Goal: Transaction & Acquisition: Purchase product/service

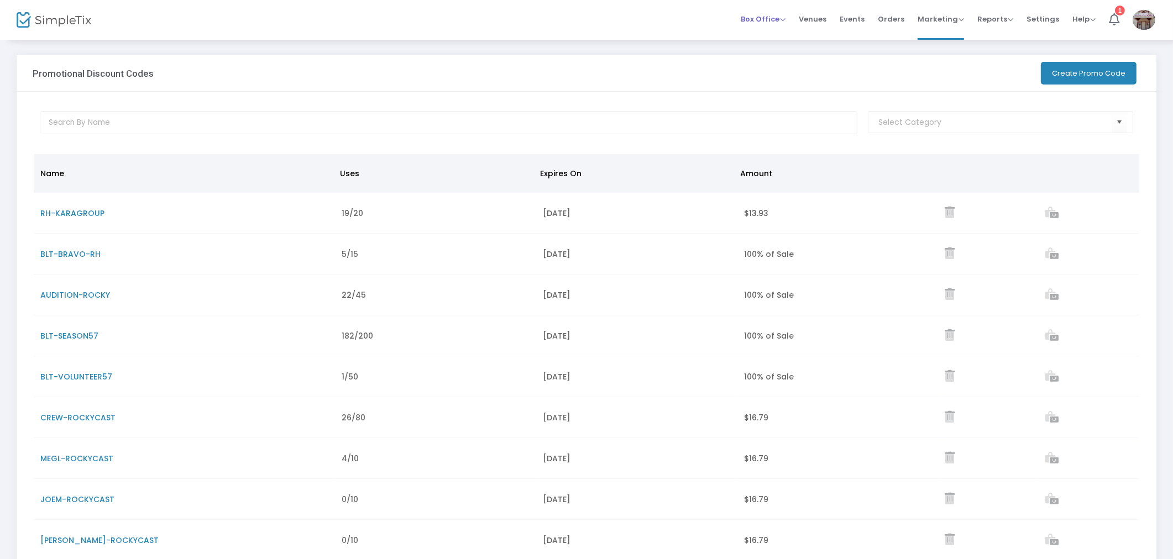
click at [663, 17] on span "Box Office" at bounding box center [762, 19] width 45 height 10
click at [663, 36] on li "Sell Tickets" at bounding box center [779, 36] width 79 height 22
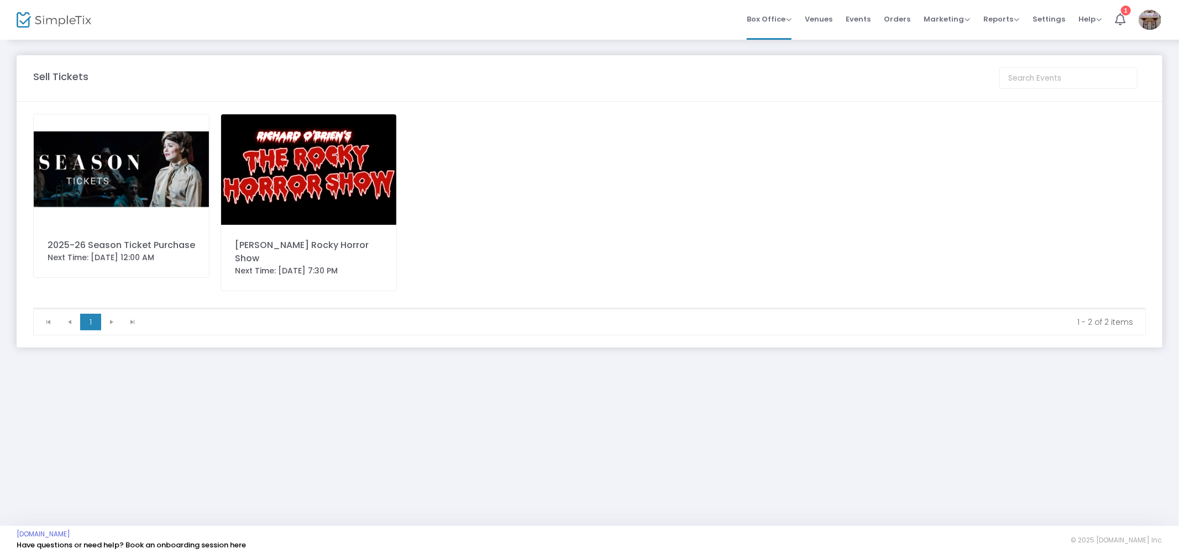
click at [293, 156] on img at bounding box center [308, 169] width 175 height 111
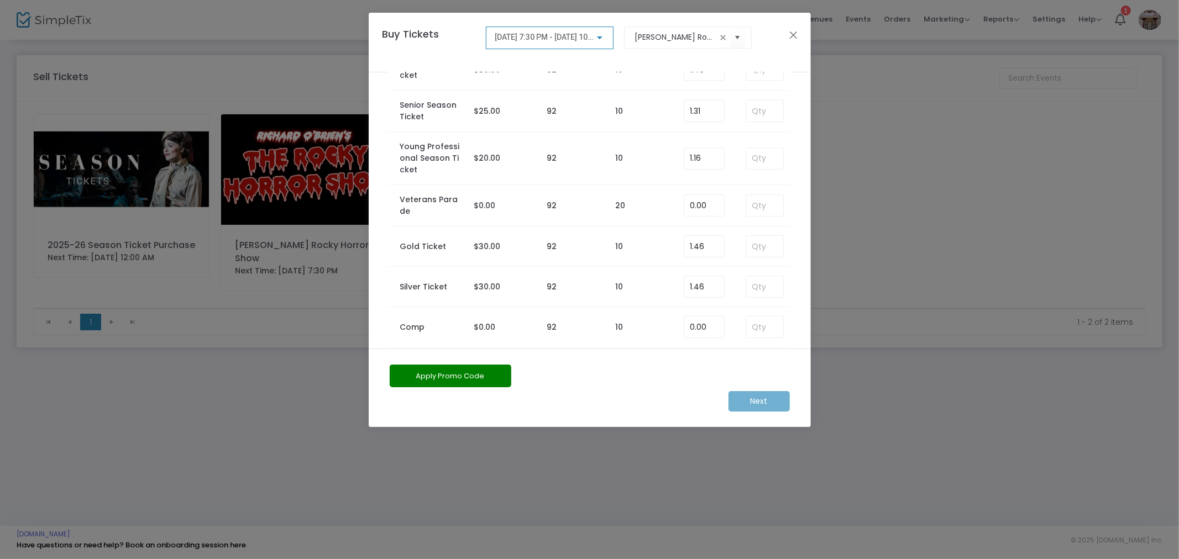
scroll to position [455, 0]
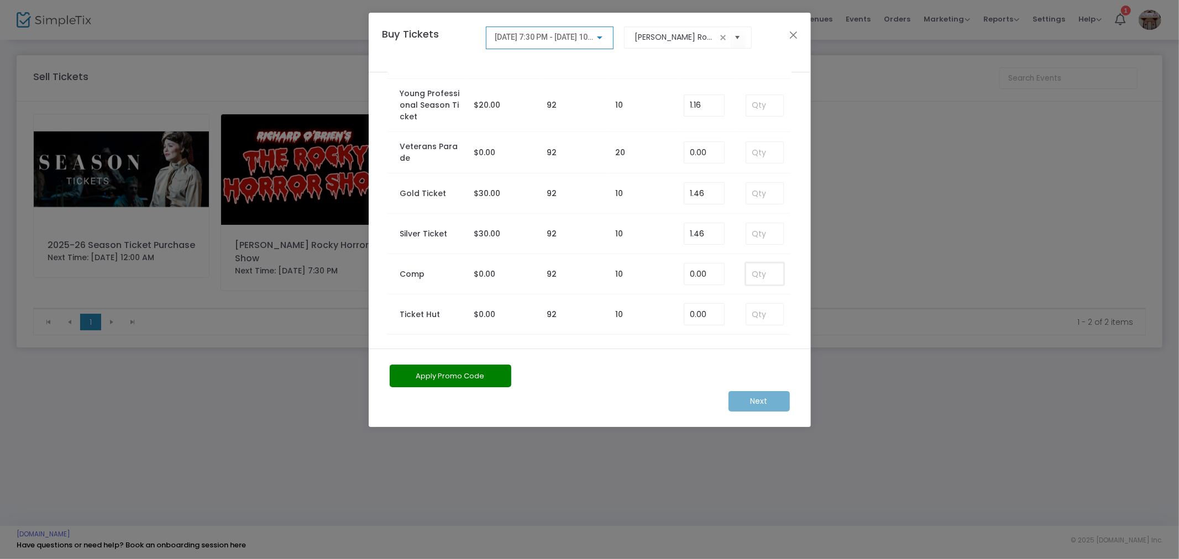
click at [663, 279] on input at bounding box center [764, 274] width 36 height 21
type input "2"
click at [663, 398] on m-button "Next" at bounding box center [758, 401] width 61 height 20
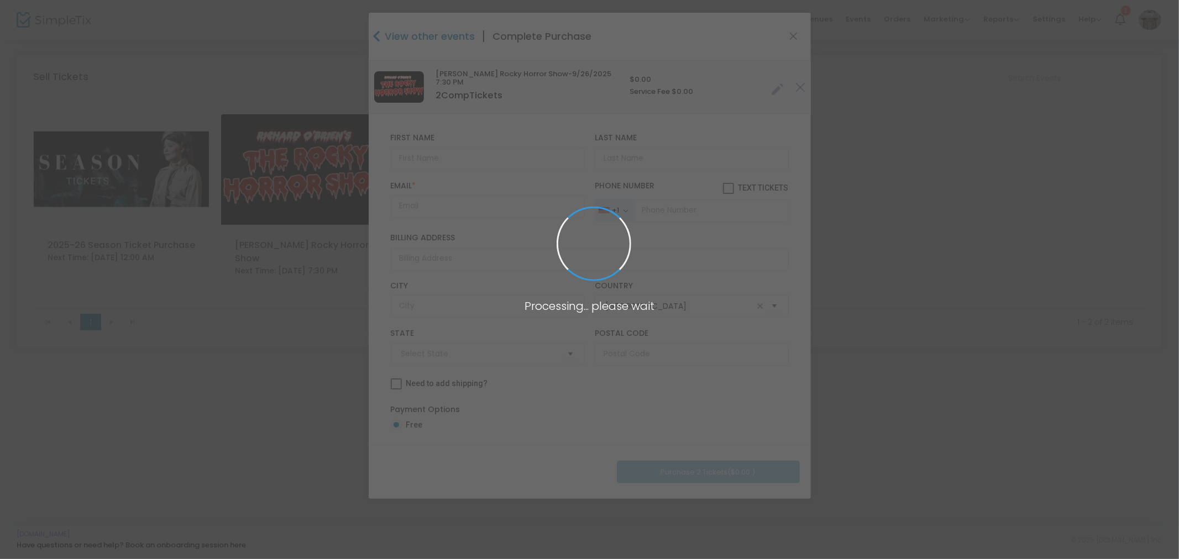
type input "[US_STATE]"
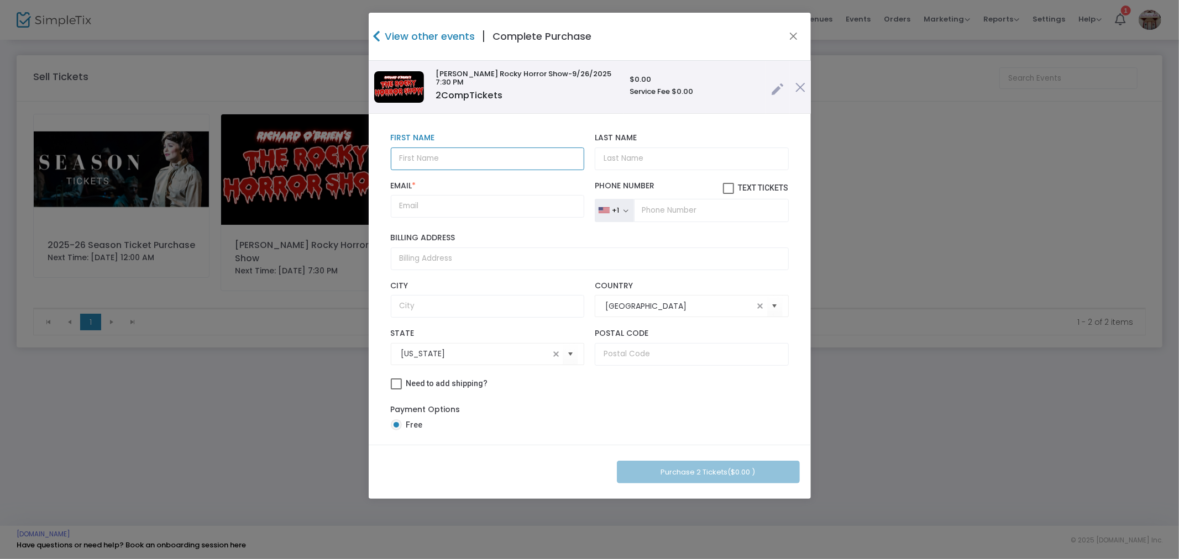
click at [485, 154] on input "text" at bounding box center [487, 159] width 193 height 23
type input "[PERSON_NAME]"
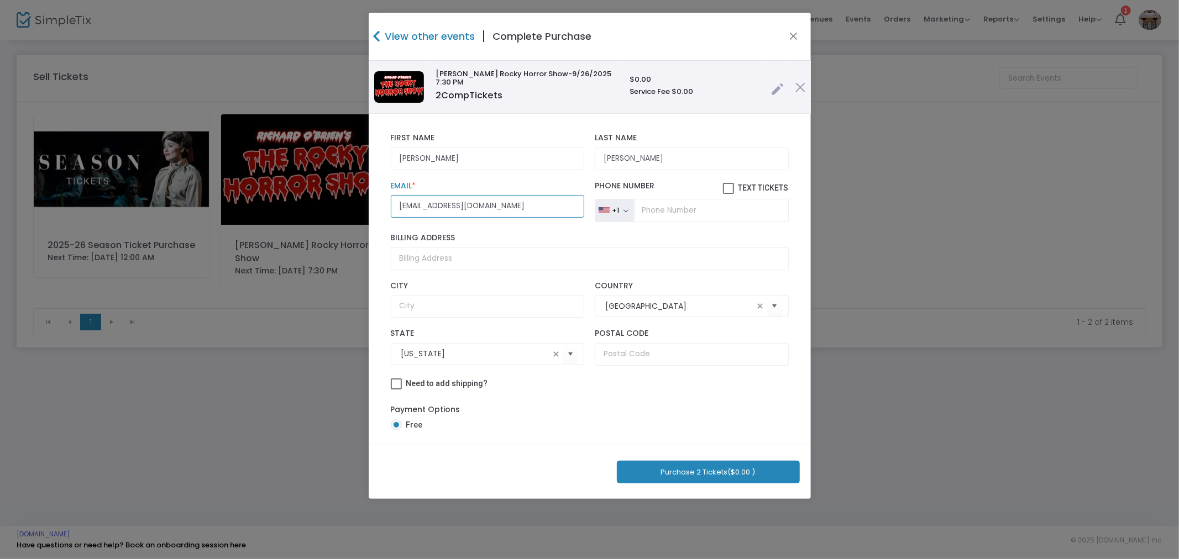
type input "[EMAIL_ADDRESS][DOMAIN_NAME]"
click at [663, 475] on button "Purchase 2 Tickets ($0.00 )" at bounding box center [708, 472] width 183 height 23
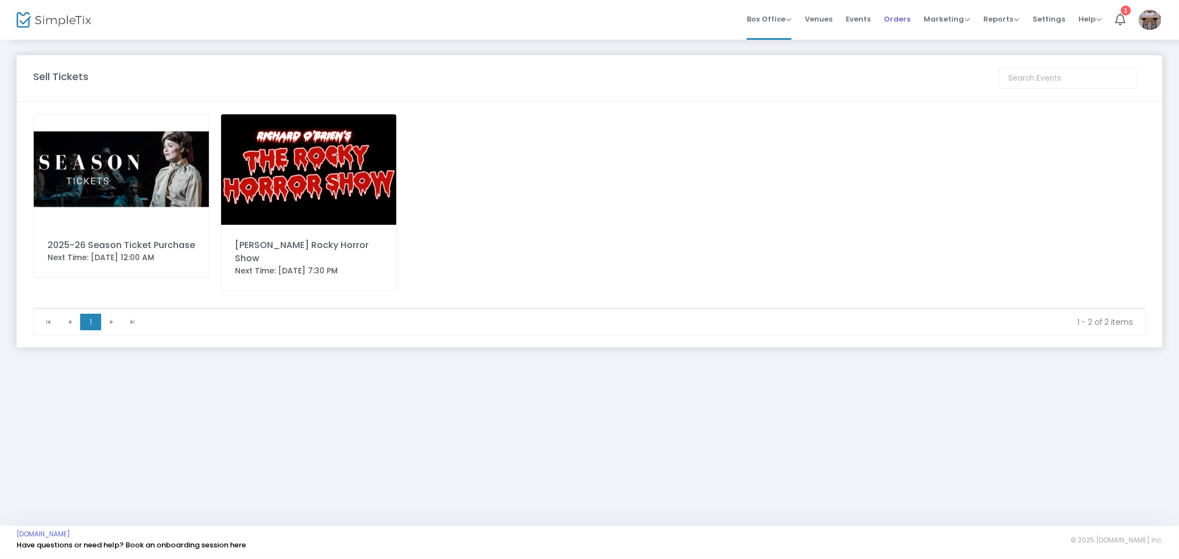
click at [663, 17] on span "Orders" at bounding box center [897, 19] width 27 height 28
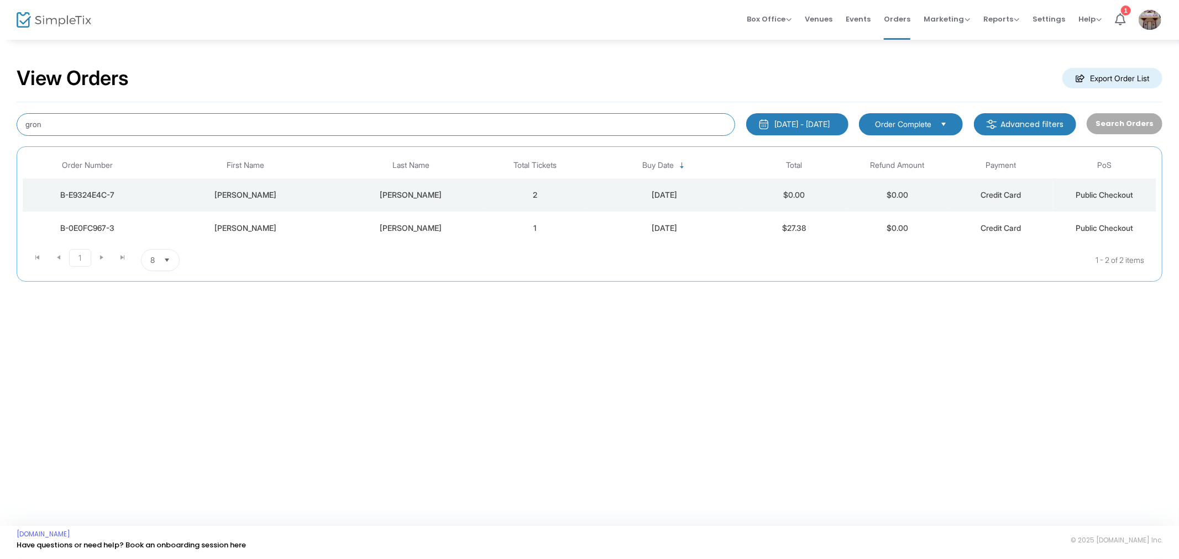
drag, startPoint x: 65, startPoint y: 126, endPoint x: -28, endPoint y: 106, distance: 95.1
click at [0, 106] on html "Processing... please wait Box Office Sell Tickets Bookings Sell Season Pass Ven…" at bounding box center [589, 279] width 1179 height 559
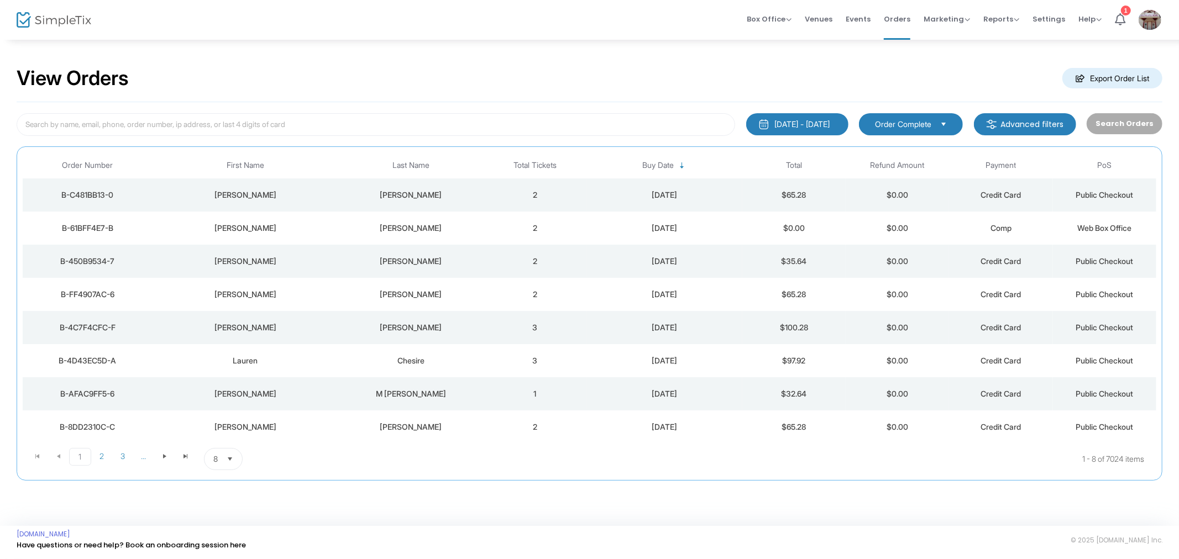
click at [663, 73] on div "View Orders Export Order List" at bounding box center [590, 78] width 1146 height 47
click at [96, 459] on span "2" at bounding box center [101, 456] width 21 height 17
click at [119, 455] on span "3" at bounding box center [122, 456] width 21 height 17
click at [543, 393] on td "3" at bounding box center [534, 393] width 103 height 33
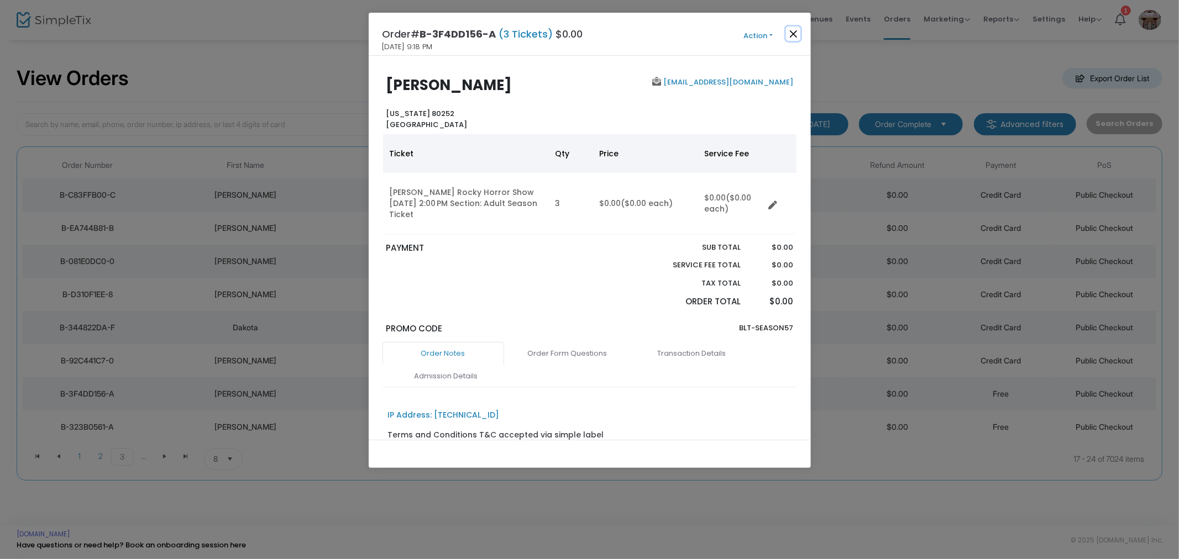
click at [663, 39] on button "Close" at bounding box center [793, 34] width 14 height 14
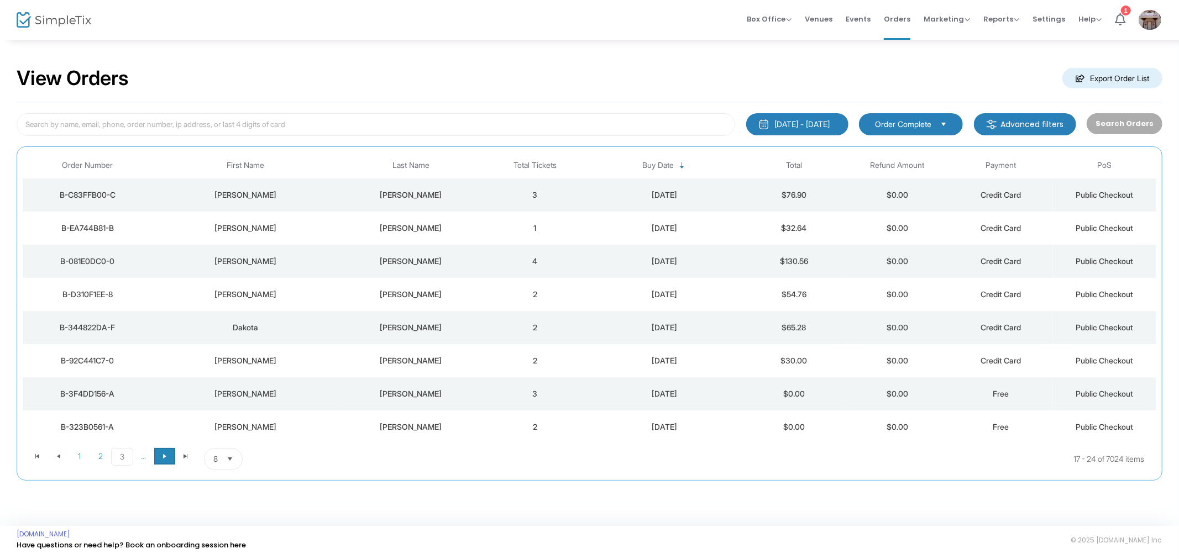
click at [166, 455] on span "Go to the next page" at bounding box center [164, 456] width 9 height 9
click at [182, 453] on span "Go to the next page" at bounding box center [185, 456] width 9 height 9
click at [485, 229] on td "2" at bounding box center [534, 228] width 103 height 33
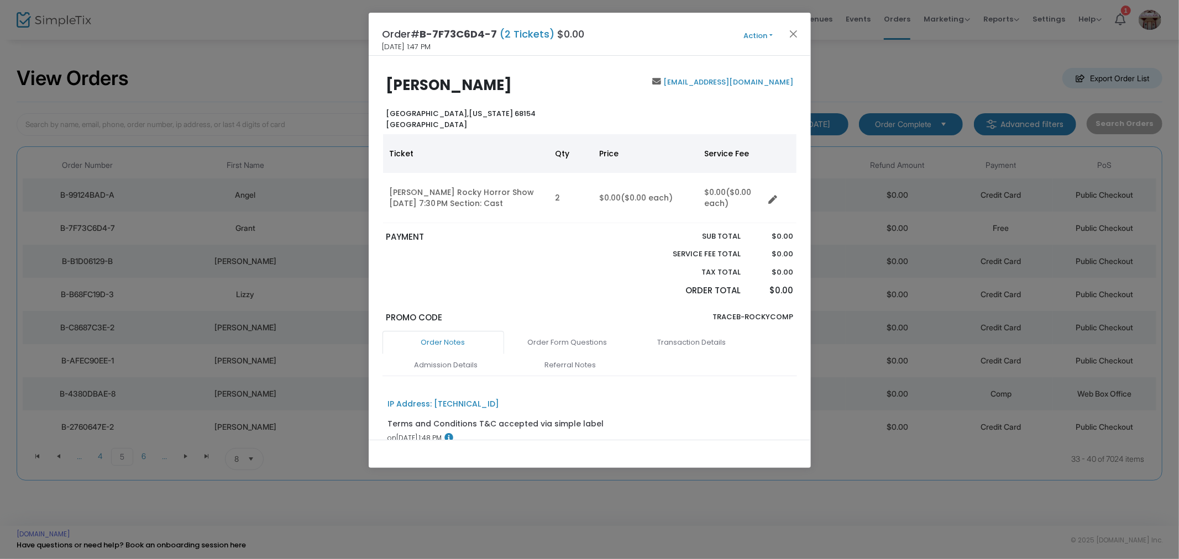
click at [663, 25] on div "Order# B-7F73C6D4-7 (2 Tickets) $0.00 [DATE] 1:47 PM Action Mark Admitted Edit …" at bounding box center [590, 34] width 442 height 43
click at [663, 29] on button "Close" at bounding box center [793, 34] width 14 height 14
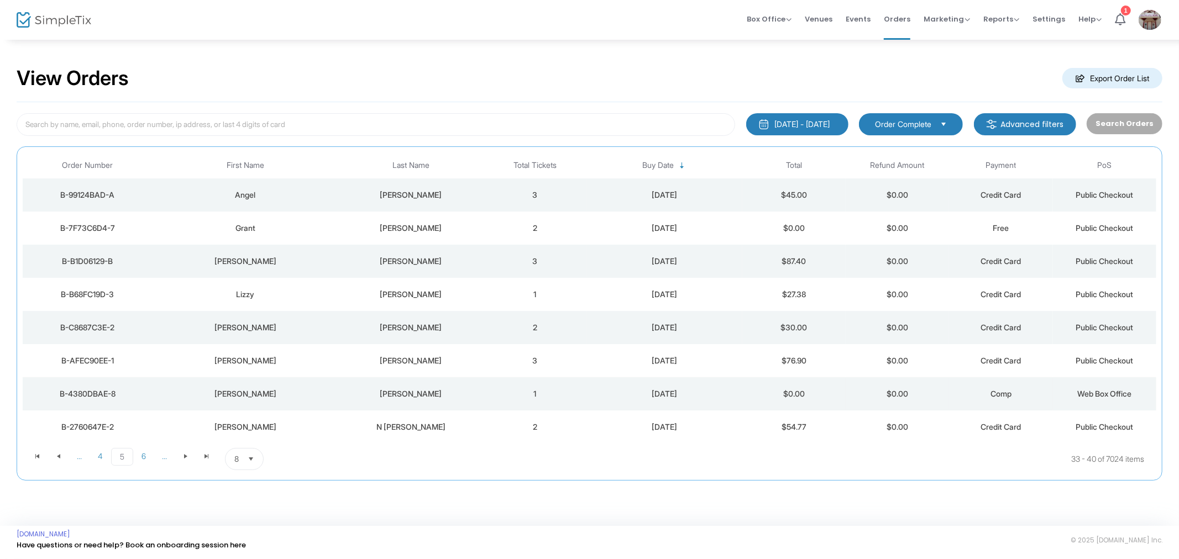
click at [354, 391] on div "[PERSON_NAME]" at bounding box center [410, 393] width 139 height 11
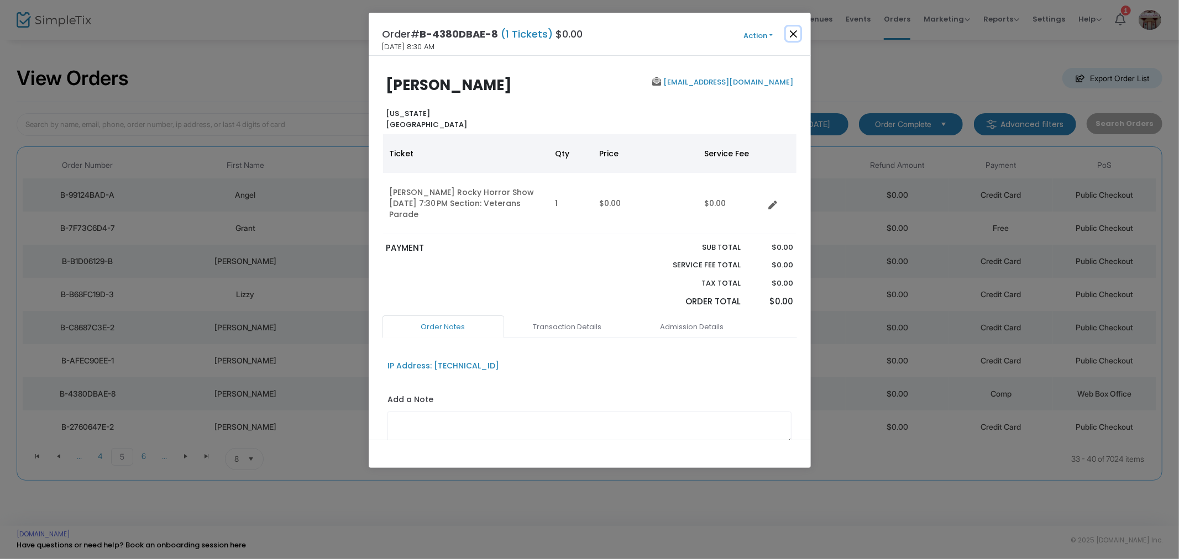
click at [663, 31] on button "Close" at bounding box center [793, 34] width 14 height 14
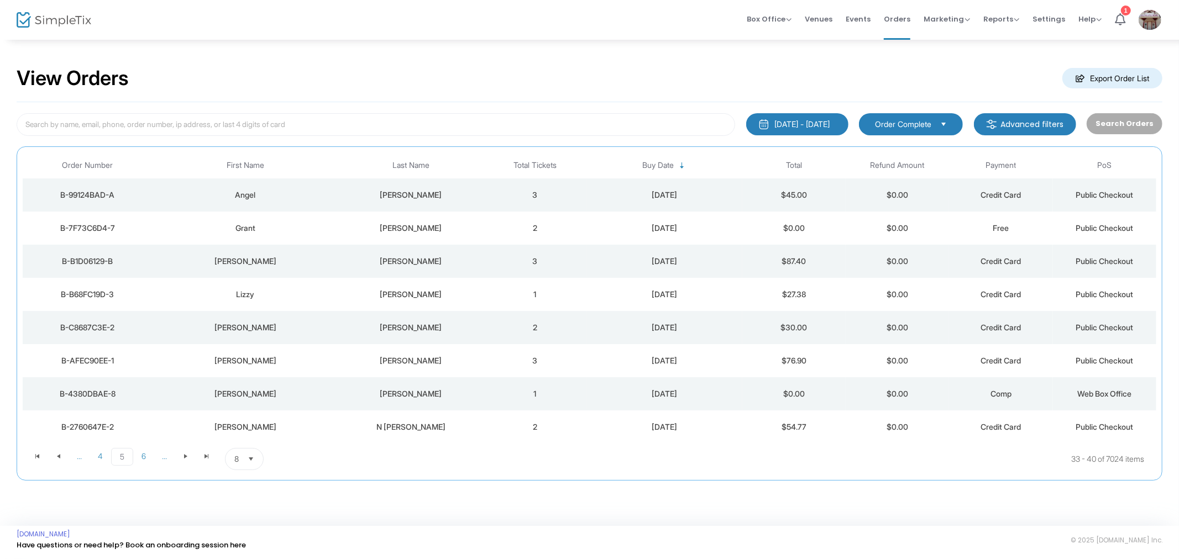
click at [416, 427] on div "N [PERSON_NAME]" at bounding box center [410, 427] width 139 height 11
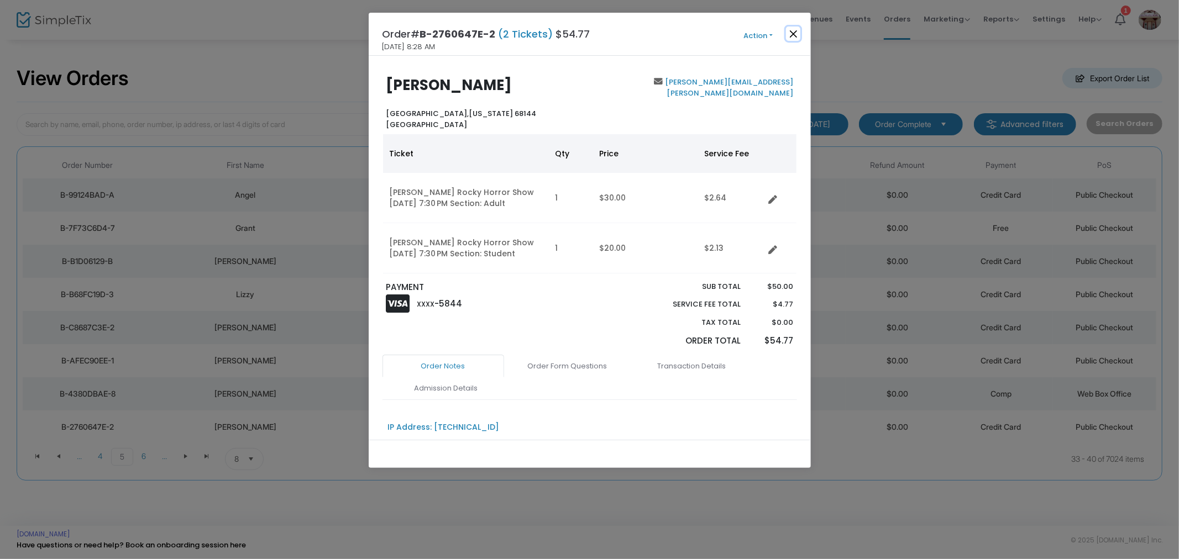
click at [663, 32] on button "Close" at bounding box center [793, 34] width 14 height 14
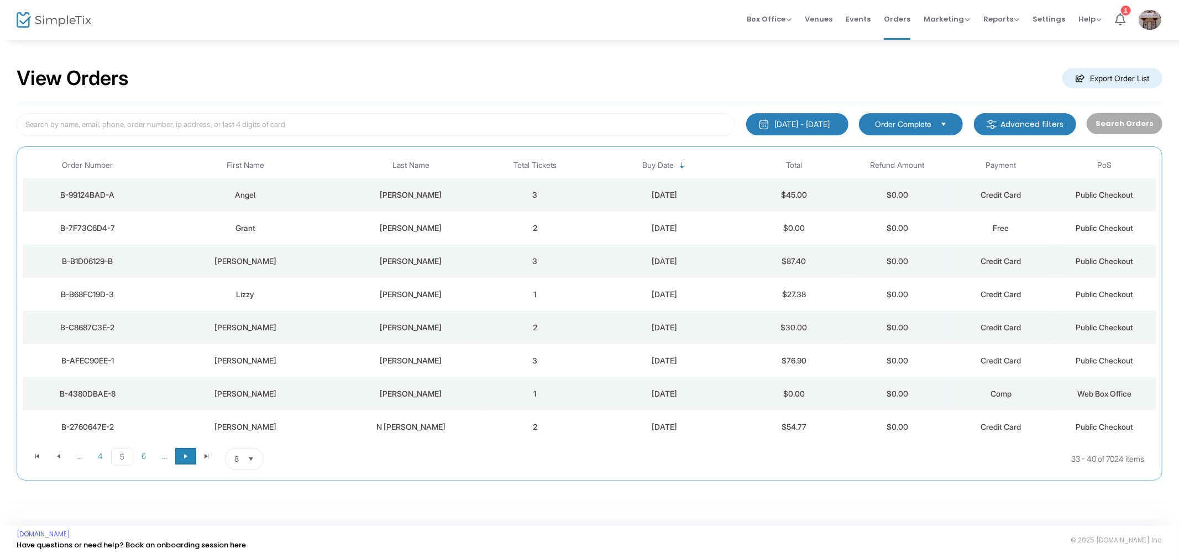
click at [188, 457] on span "Go to the next page" at bounding box center [185, 456] width 9 height 9
click at [188, 458] on span "Go to the next page" at bounding box center [185, 456] width 9 height 9
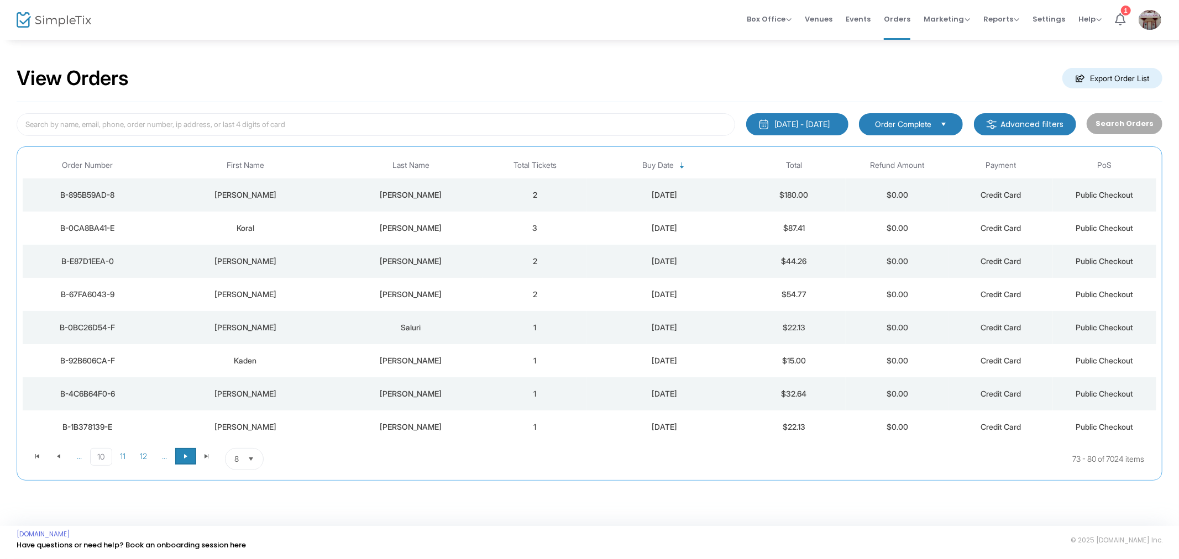
click at [188, 458] on span "Go to the next page" at bounding box center [185, 456] width 9 height 9
click at [342, 405] on td "[PERSON_NAME]" at bounding box center [410, 393] width 145 height 33
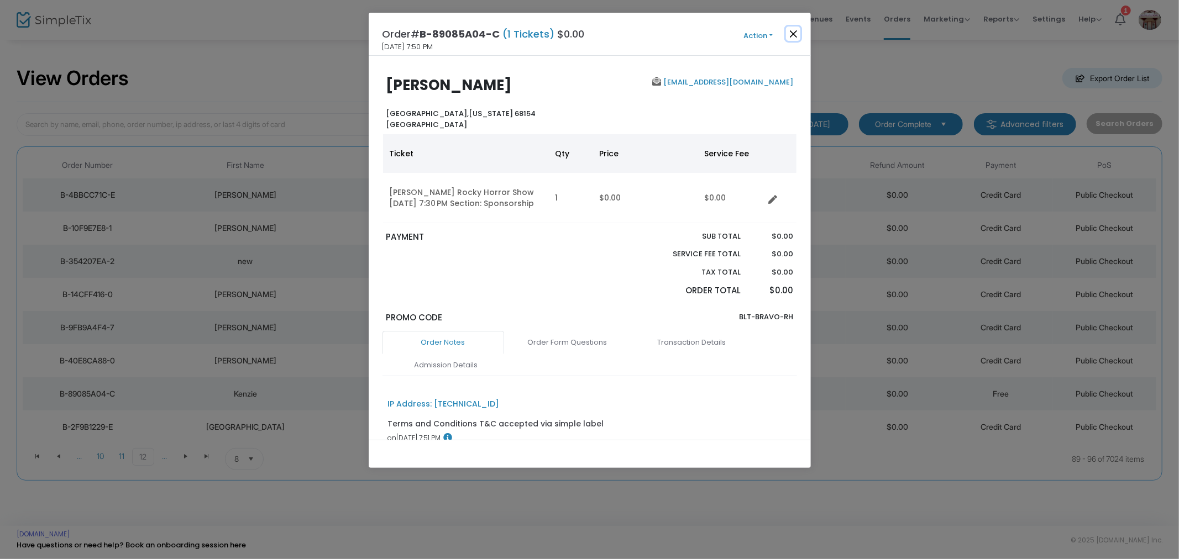
click at [663, 30] on button "Close" at bounding box center [793, 34] width 14 height 14
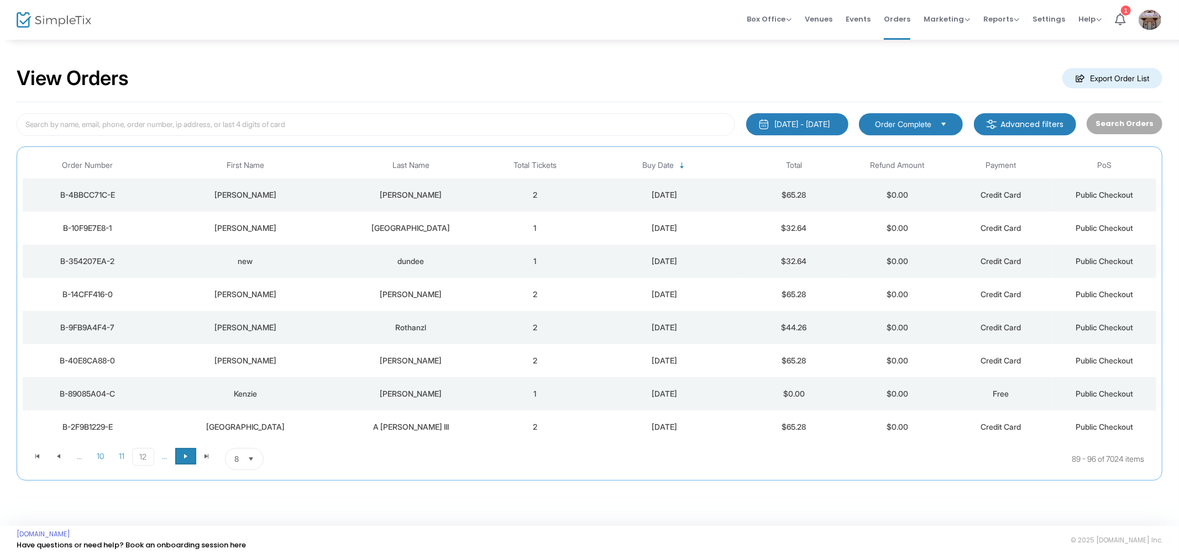
click at [180, 454] on span at bounding box center [185, 456] width 21 height 17
click at [451, 354] on td "[PERSON_NAME]" at bounding box center [410, 360] width 145 height 33
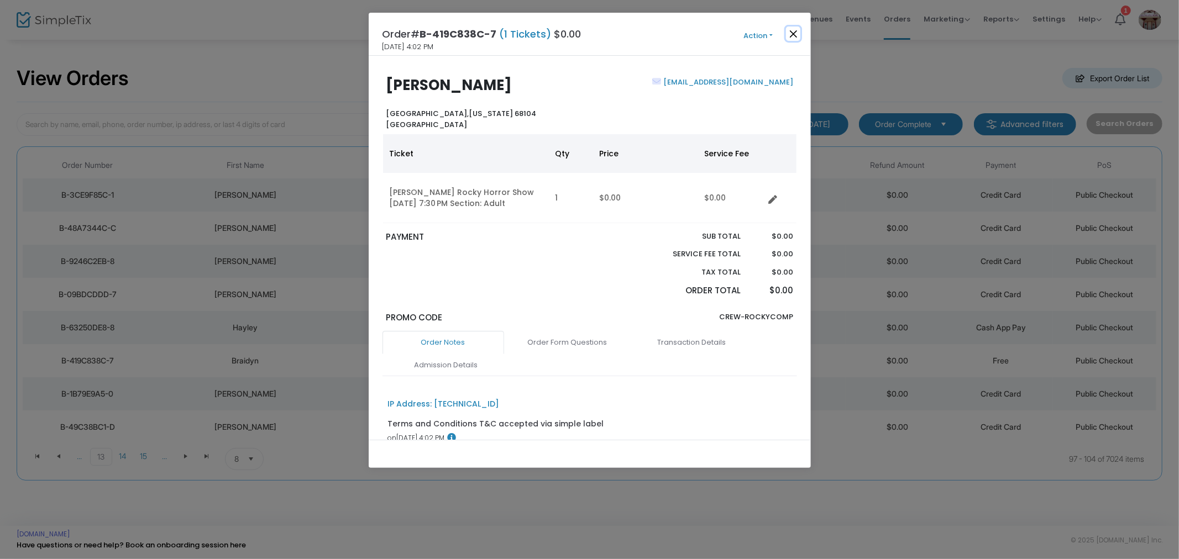
click at [663, 34] on button "Close" at bounding box center [793, 34] width 14 height 14
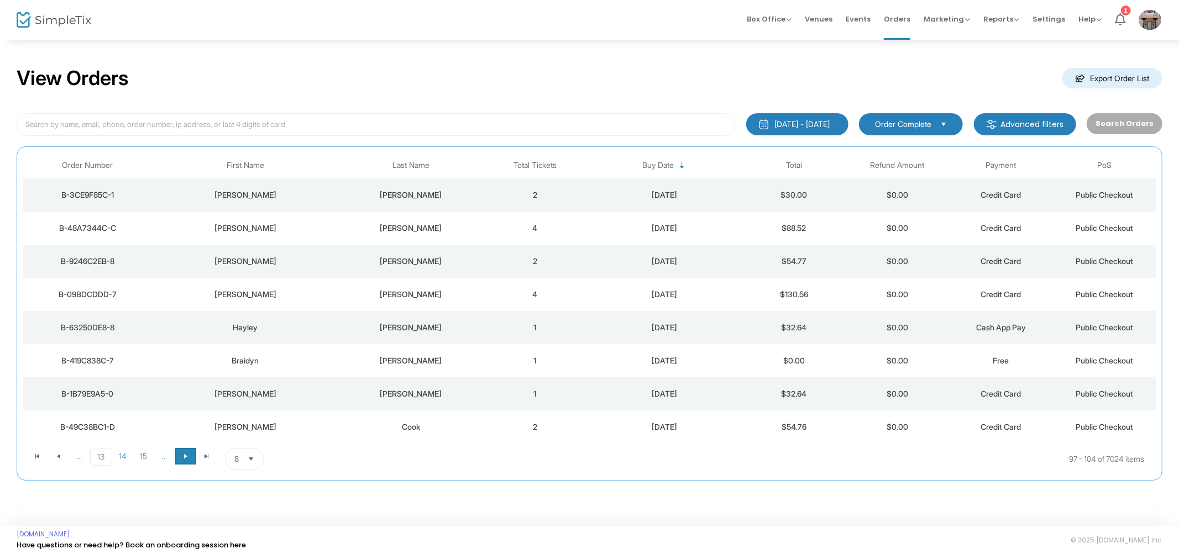
click at [190, 462] on span at bounding box center [185, 456] width 21 height 17
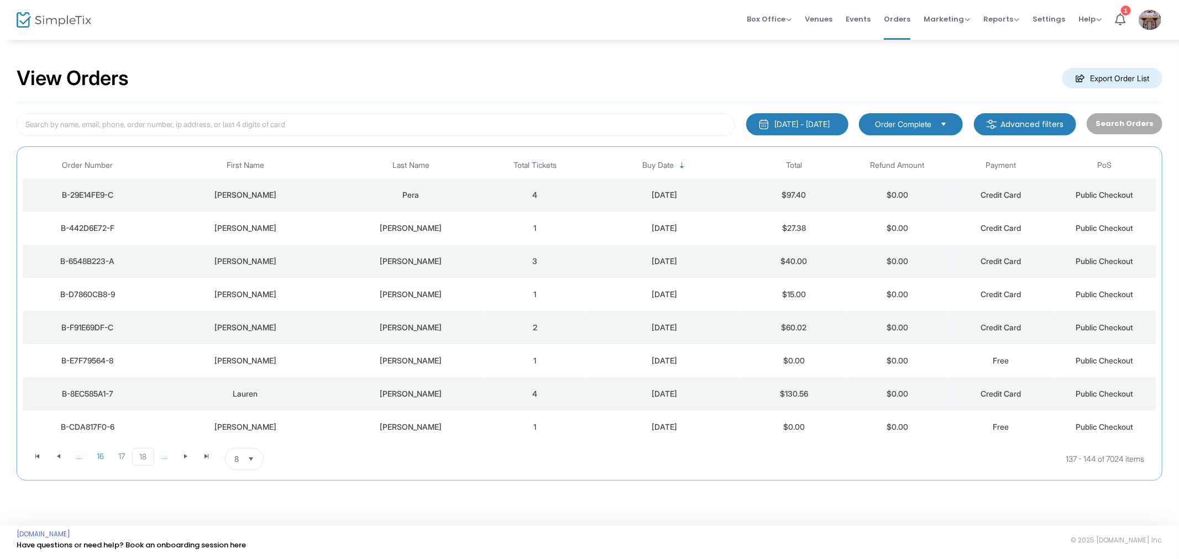
click at [377, 370] on td "[PERSON_NAME]" at bounding box center [410, 360] width 145 height 33
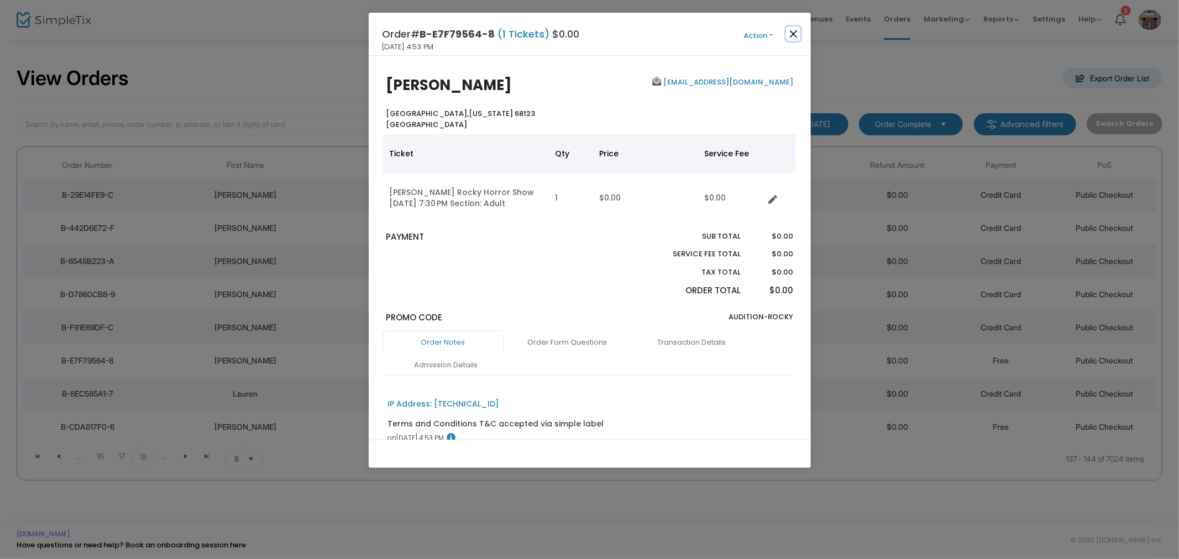
drag, startPoint x: 790, startPoint y: 36, endPoint x: 786, endPoint y: 67, distance: 31.3
click at [663, 36] on button "Close" at bounding box center [793, 34] width 14 height 14
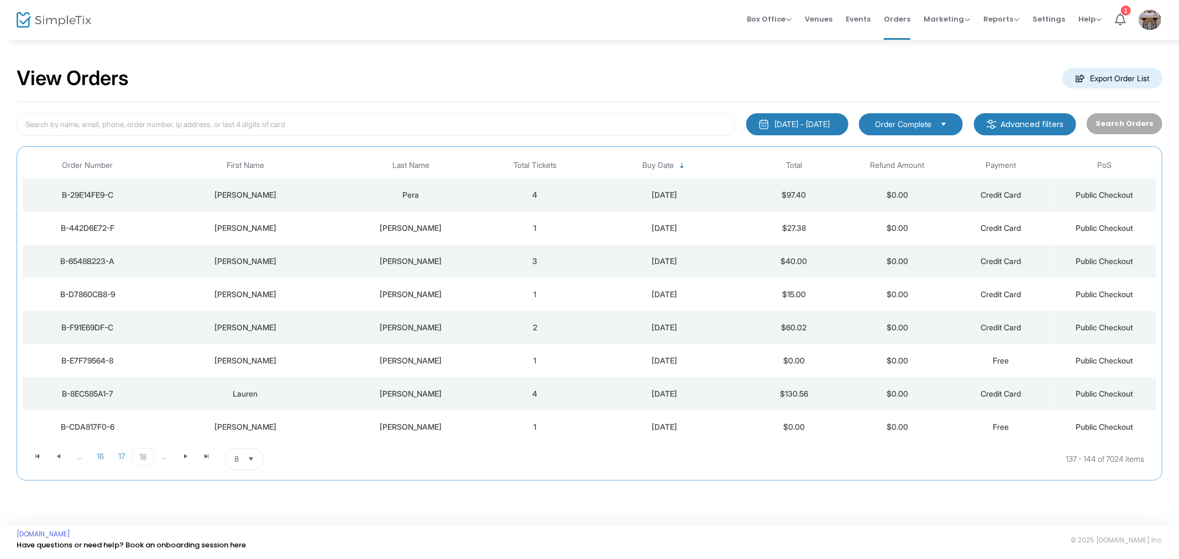
click at [663, 427] on div "[DATE]" at bounding box center [665, 427] width 150 height 11
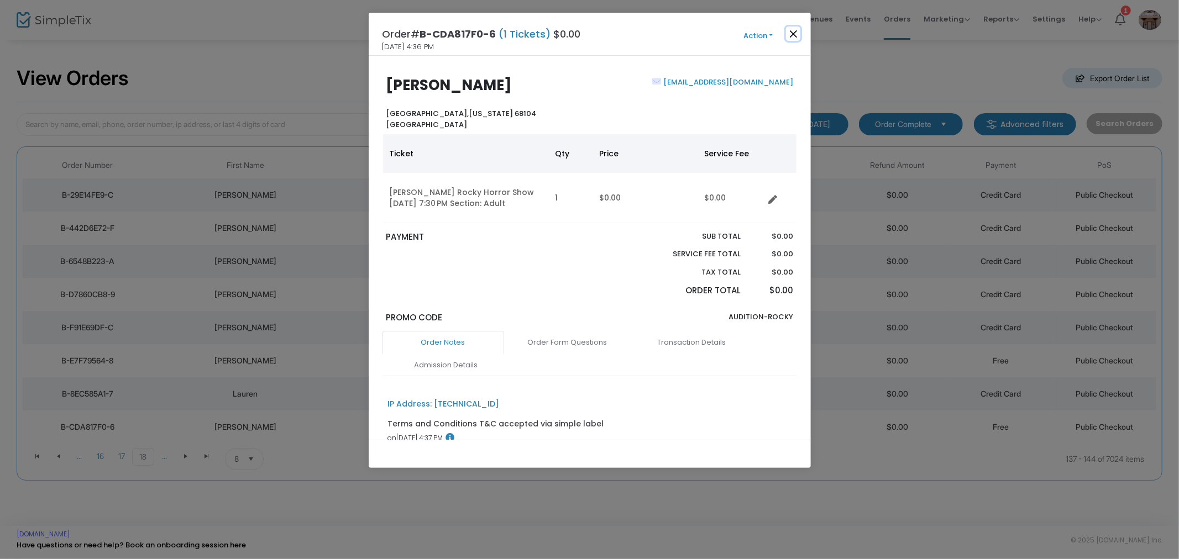
click at [663, 31] on button "Close" at bounding box center [793, 34] width 14 height 14
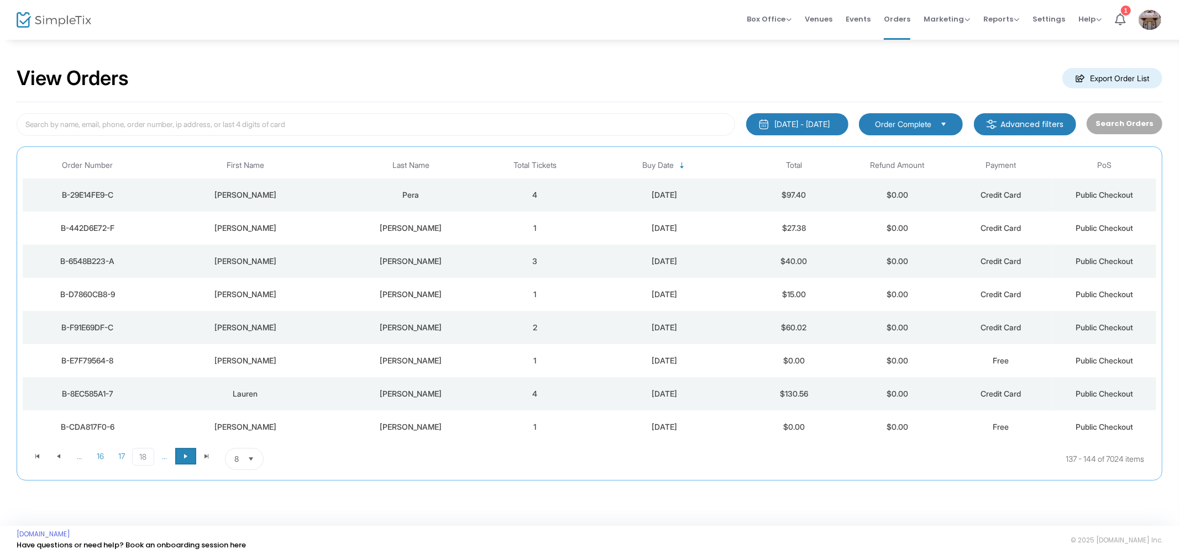
click at [184, 459] on span "Go to the next page" at bounding box center [185, 456] width 9 height 9
click at [404, 386] on td "[PERSON_NAME]" at bounding box center [410, 393] width 145 height 33
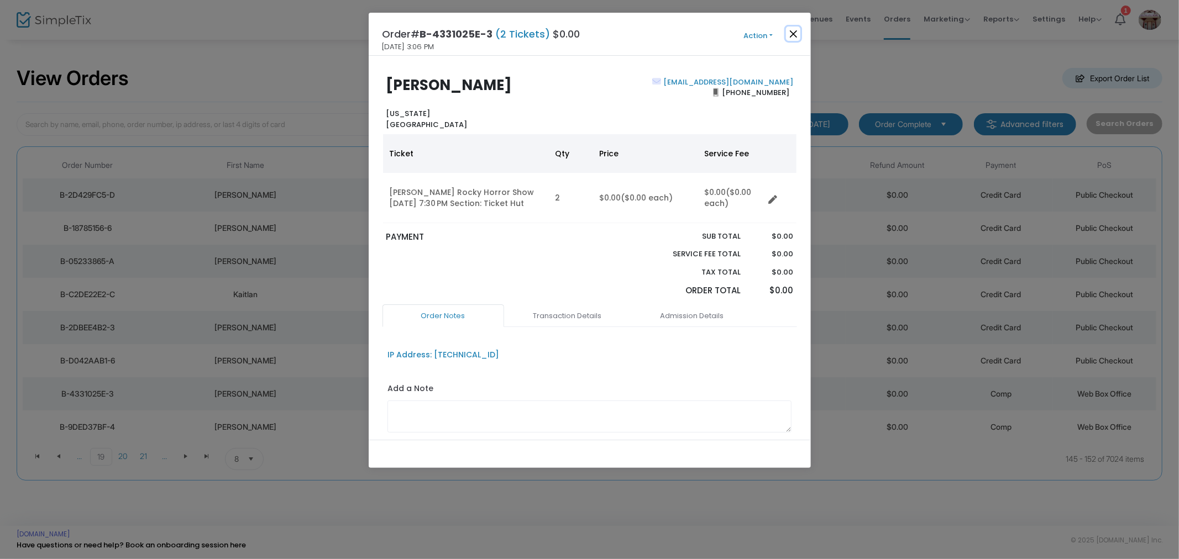
click at [663, 39] on button "Close" at bounding box center [793, 34] width 14 height 14
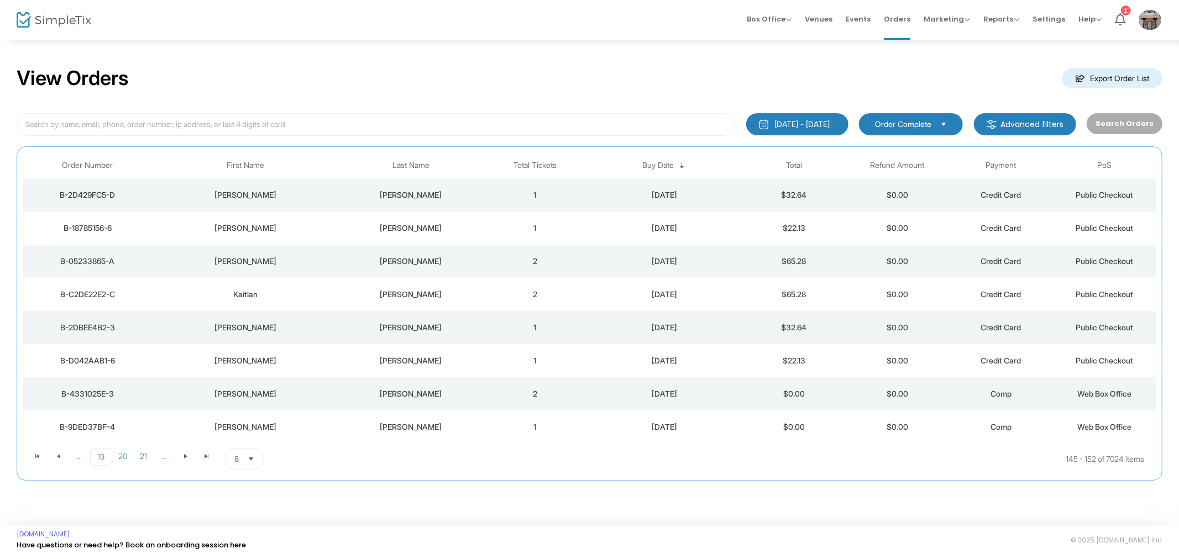
click at [650, 428] on div "[DATE]" at bounding box center [665, 427] width 150 height 11
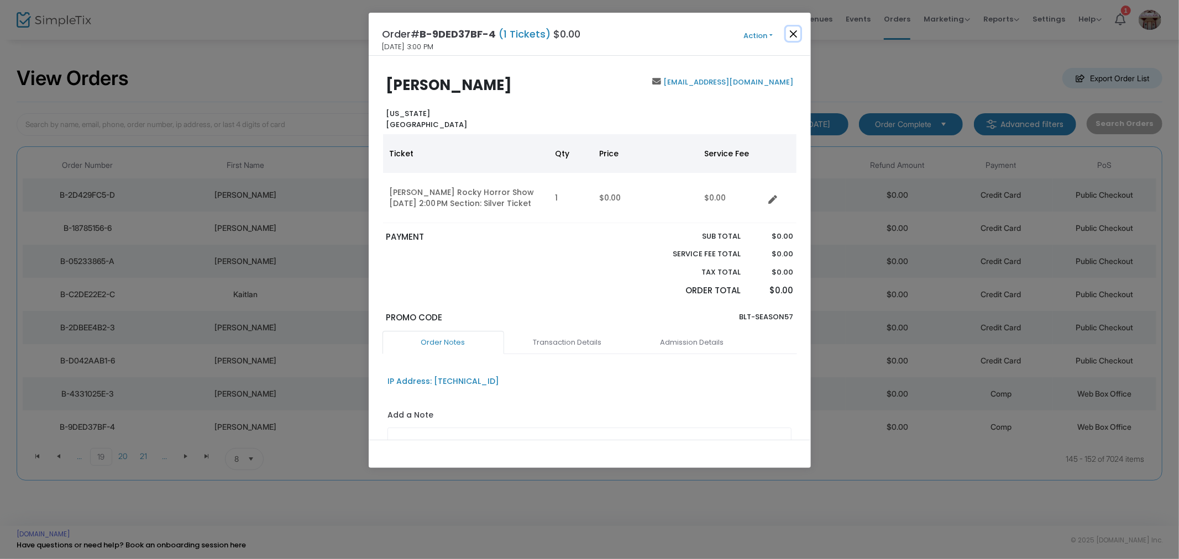
click at [663, 31] on button "Close" at bounding box center [793, 34] width 14 height 14
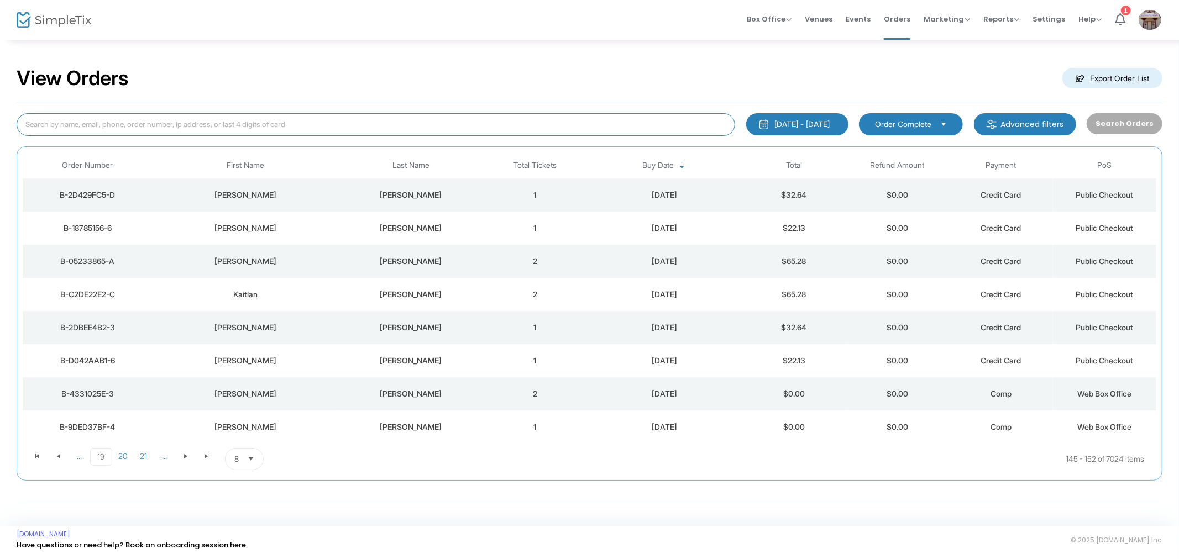
click at [169, 127] on input at bounding box center [376, 124] width 718 height 23
